Goal: Transaction & Acquisition: Subscribe to service/newsletter

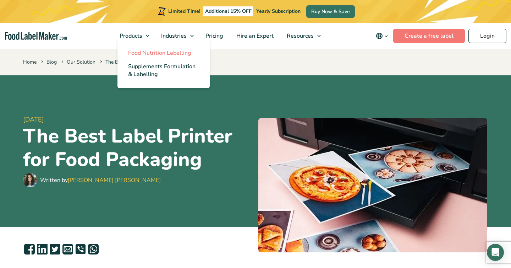
click at [143, 52] on span "Food Nutrition Labelling" at bounding box center [159, 53] width 63 height 8
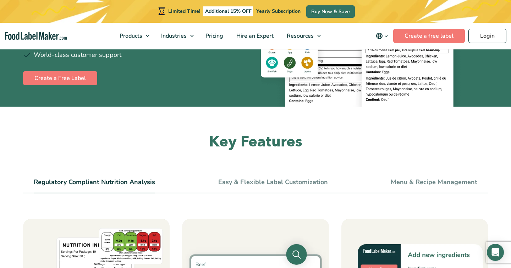
scroll to position [170, 0]
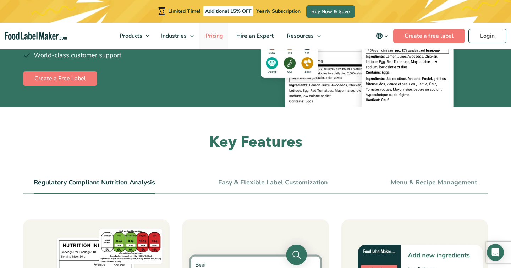
click at [219, 36] on span "Pricing" at bounding box center [213, 36] width 21 height 8
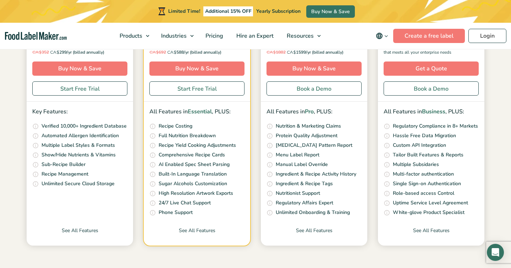
scroll to position [199, 0]
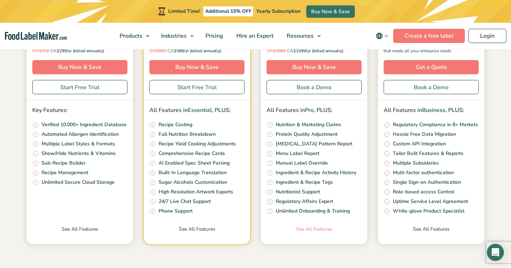
click at [321, 229] on link "See All Features" at bounding box center [314, 234] width 106 height 19
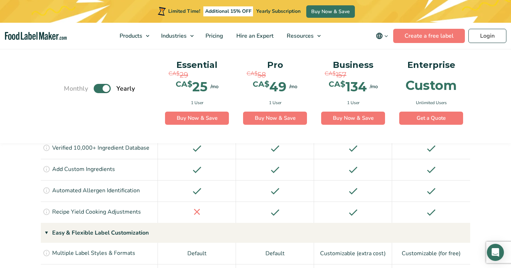
scroll to position [681, 0]
